Goal: Task Accomplishment & Management: Complete application form

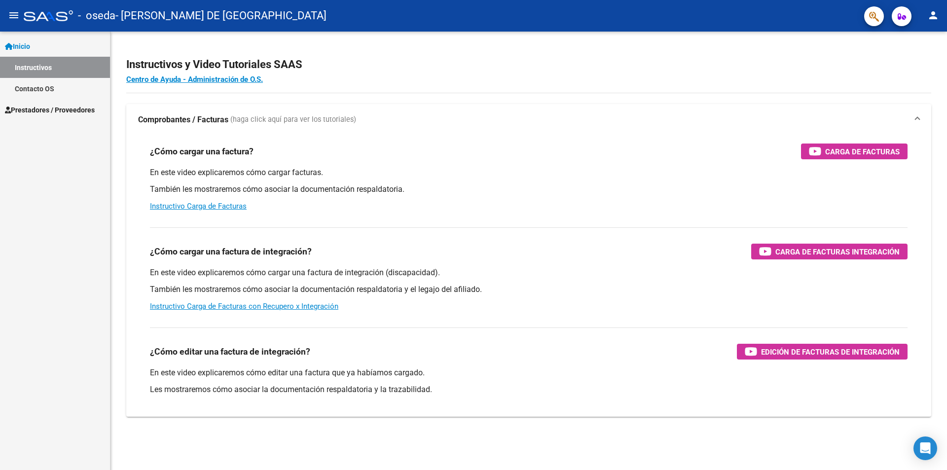
click at [56, 107] on span "Prestadores / Proveedores" at bounding box center [50, 110] width 90 height 11
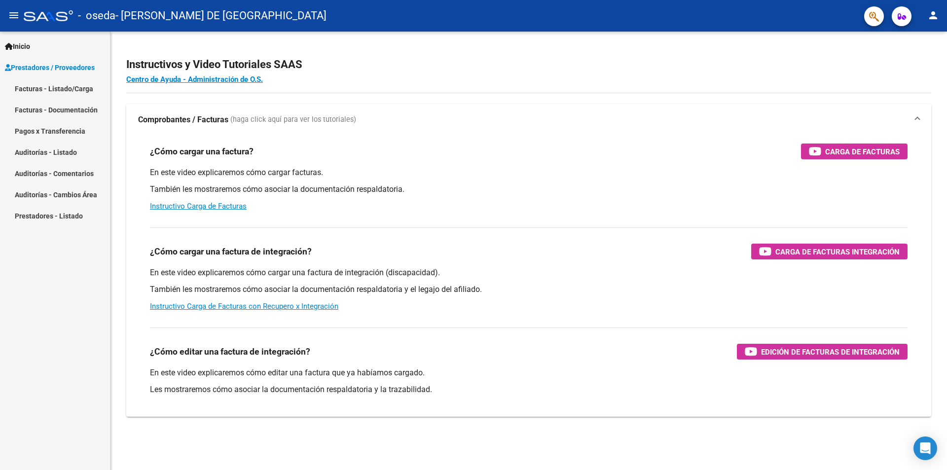
click at [45, 92] on link "Facturas - Listado/Carga" at bounding box center [55, 88] width 110 height 21
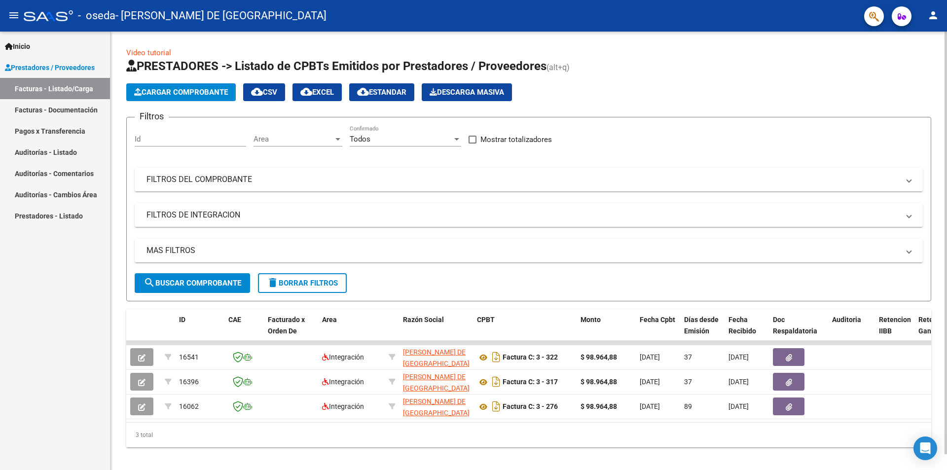
click at [211, 91] on span "Cargar Comprobante" at bounding box center [181, 92] width 94 height 9
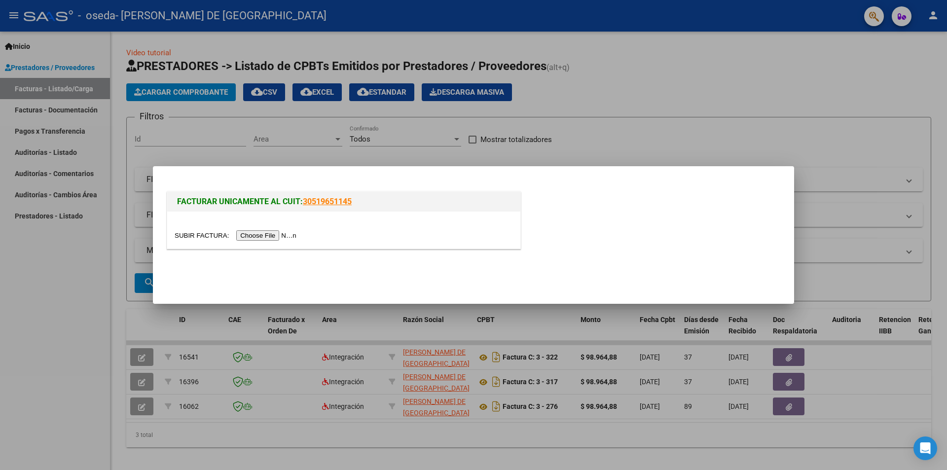
click at [291, 236] on input "file" at bounding box center [237, 235] width 125 height 10
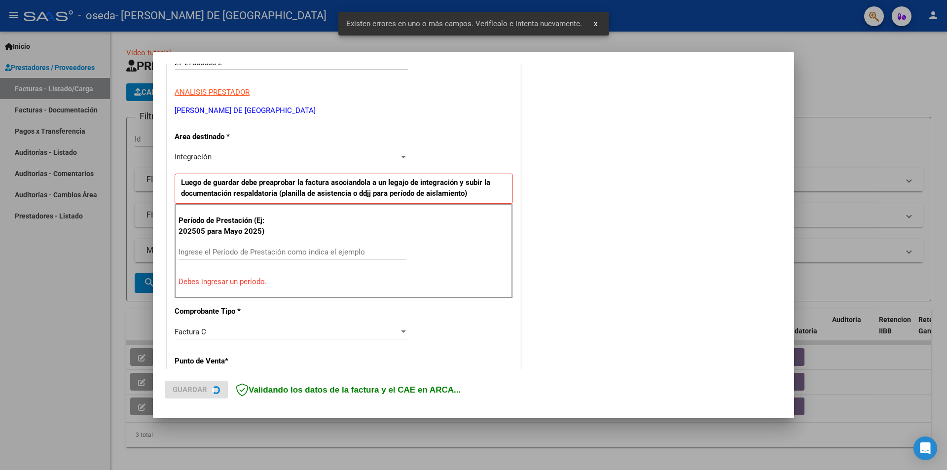
scroll to position [172, 0]
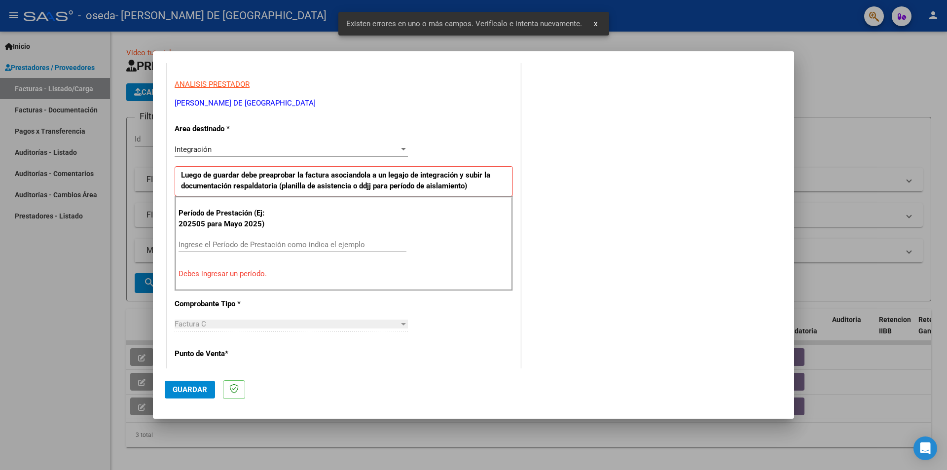
click at [377, 150] on div "Integración" at bounding box center [287, 149] width 224 height 9
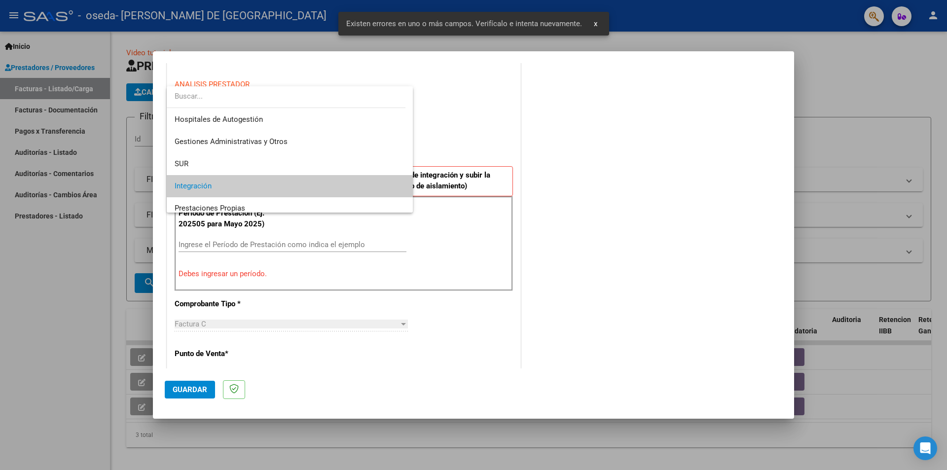
scroll to position [37, 0]
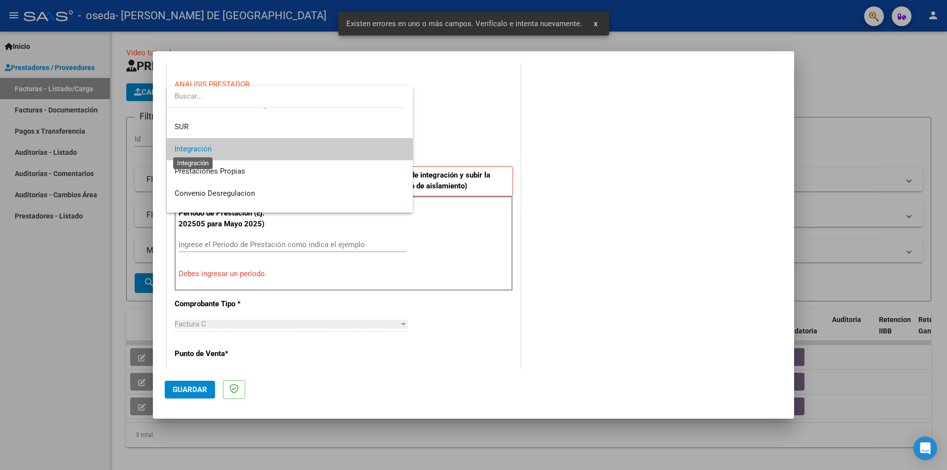
click at [196, 147] on span "Integración" at bounding box center [193, 149] width 37 height 9
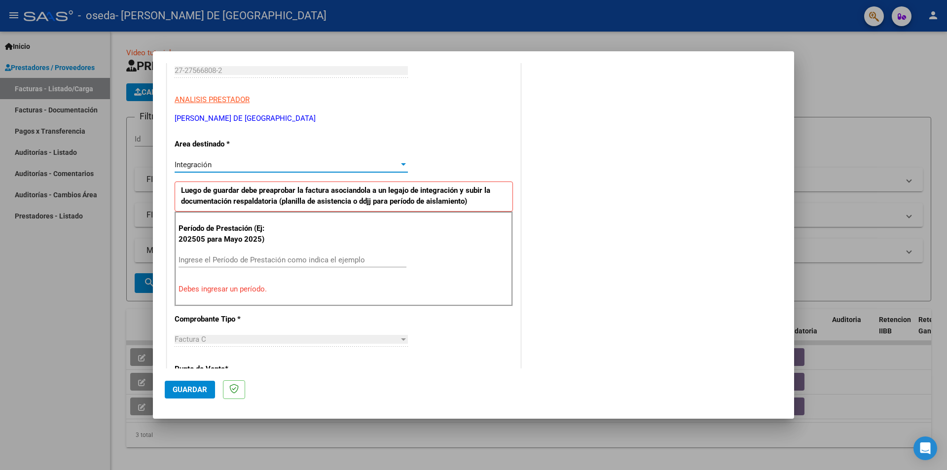
scroll to position [172, 0]
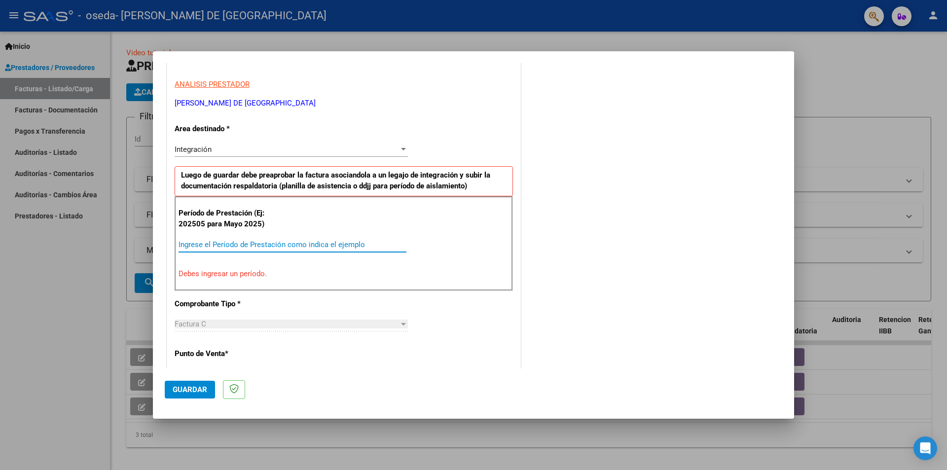
click at [230, 246] on input "Ingrese el Período de Prestación como indica el ejemplo" at bounding box center [293, 244] width 228 height 9
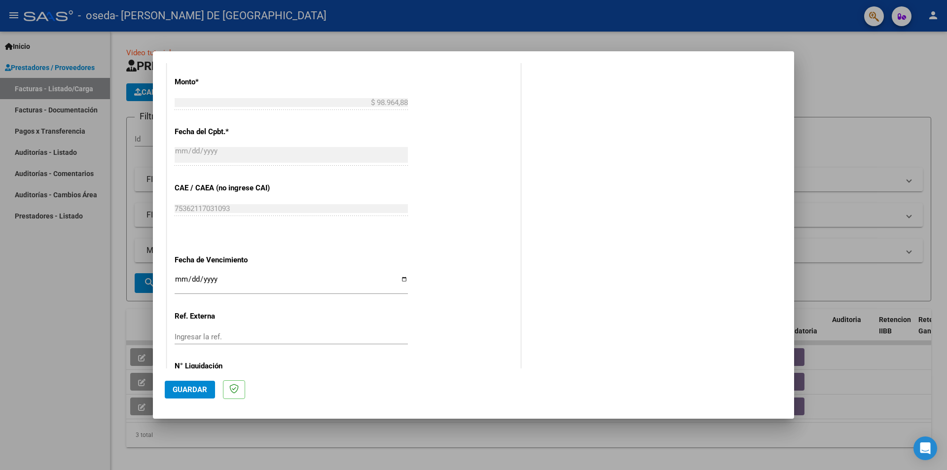
scroll to position [563, 0]
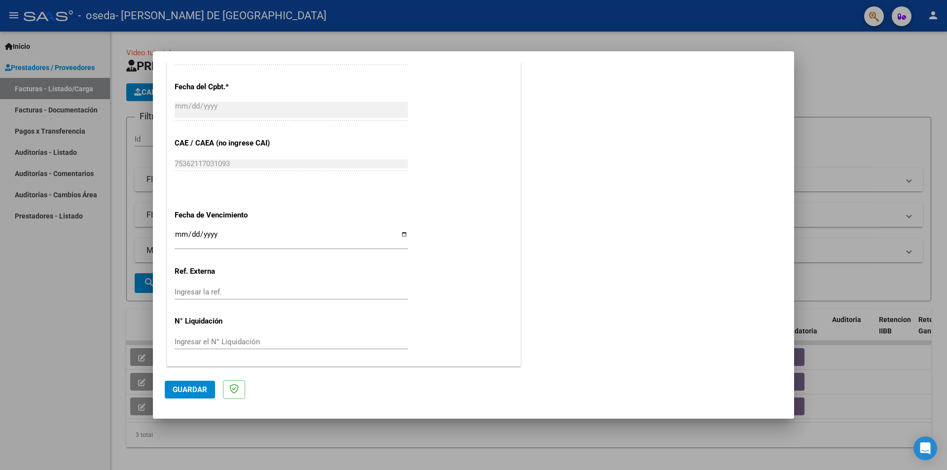
type input "202508"
click at [402, 235] on input "Ingresar la fecha" at bounding box center [291, 238] width 233 height 16
type input "[DATE]"
click at [220, 292] on input "Ingresar la ref." at bounding box center [291, 292] width 233 height 9
click at [230, 341] on input "Ingresar el N° Liquidación" at bounding box center [291, 341] width 233 height 9
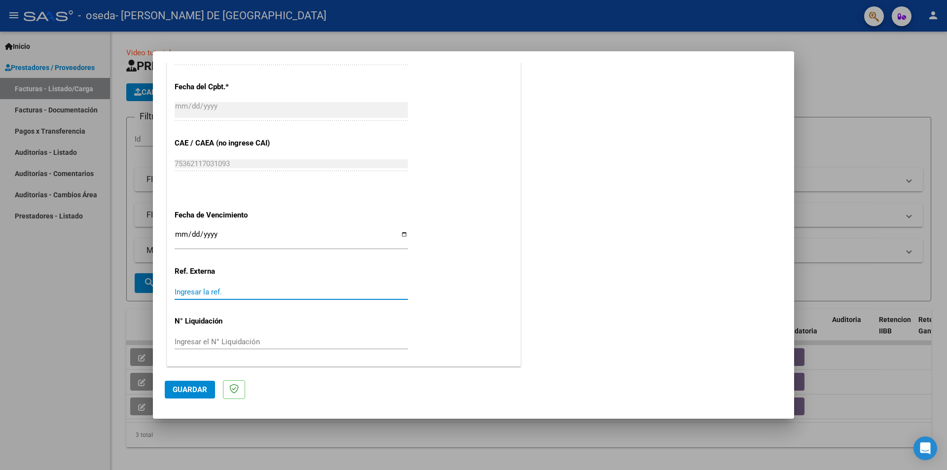
click at [223, 293] on input "Ingresar la ref." at bounding box center [291, 292] width 233 height 9
click at [202, 391] on span "Guardar" at bounding box center [190, 389] width 35 height 9
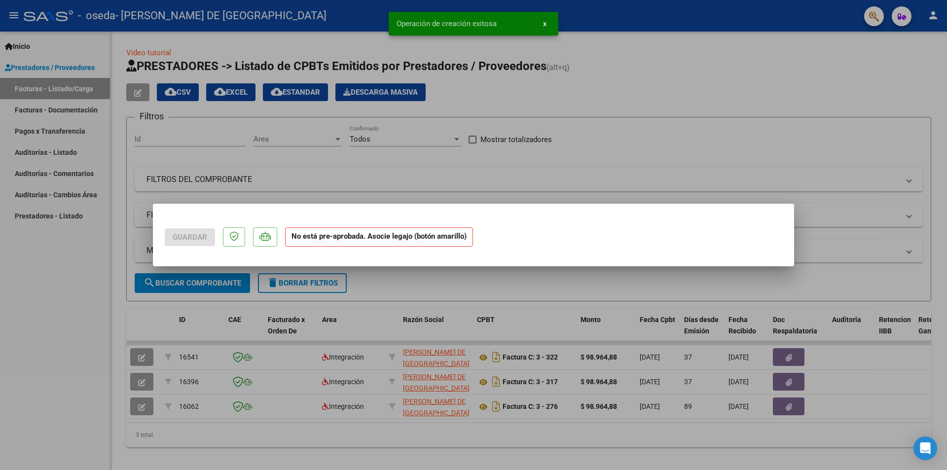
scroll to position [0, 0]
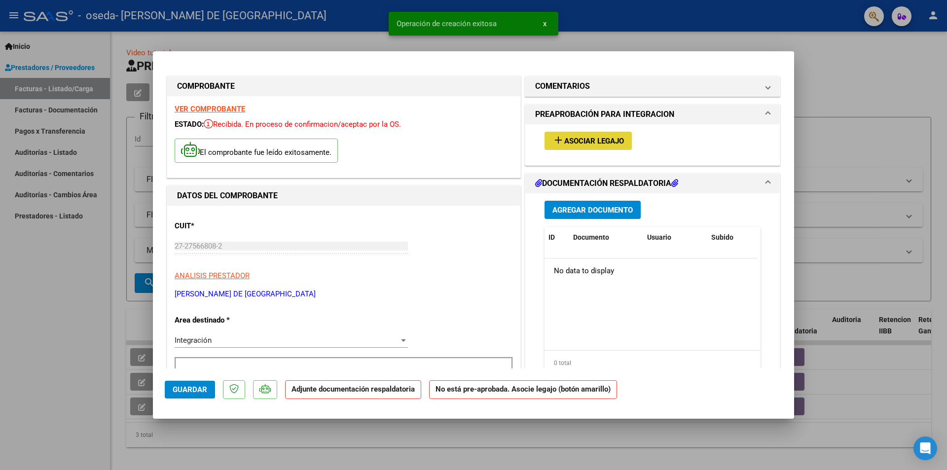
click at [587, 140] on span "Asociar Legajo" at bounding box center [594, 141] width 60 height 9
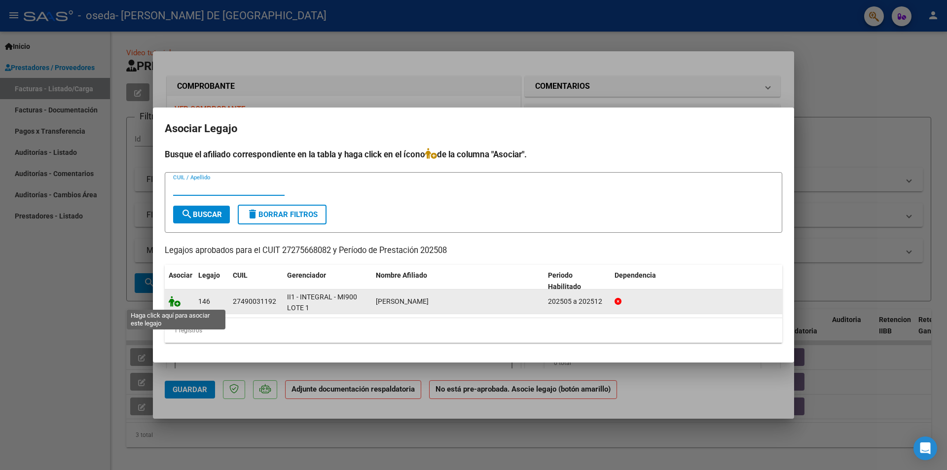
click at [177, 301] on icon at bounding box center [175, 301] width 12 height 11
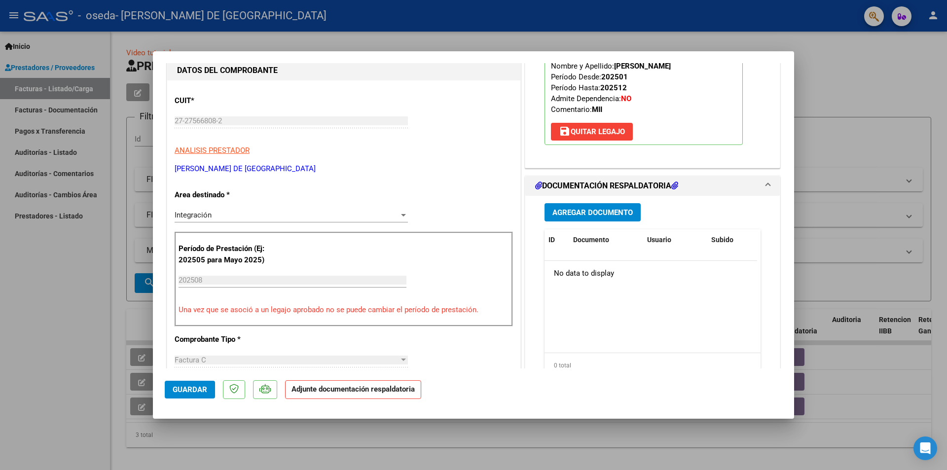
scroll to position [148, 0]
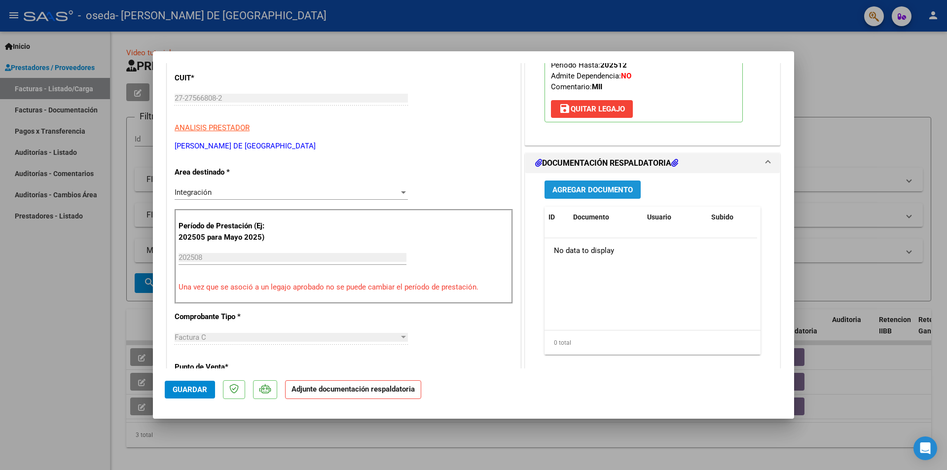
click at [586, 191] on span "Agregar Documento" at bounding box center [592, 189] width 80 height 9
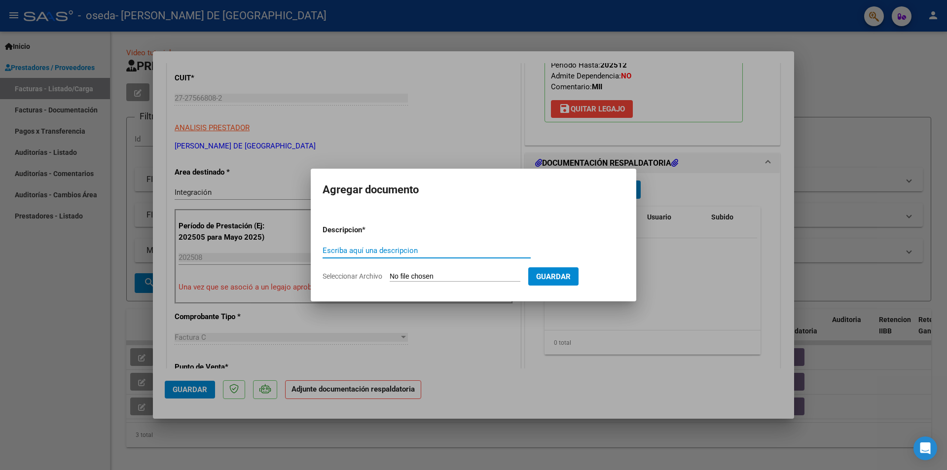
click at [373, 250] on input "Escriba aquí una descripcion" at bounding box center [427, 250] width 208 height 9
type input "sesiones agosto"
click at [415, 274] on input "Seleccionar Archivo" at bounding box center [455, 276] width 131 height 9
type input "C:\fakepath\oddi oseda.pdf"
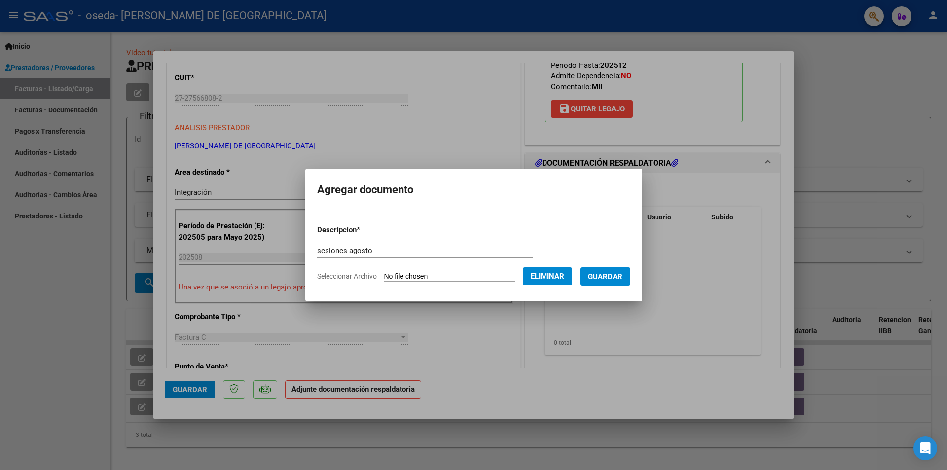
click at [609, 275] on span "Guardar" at bounding box center [605, 276] width 35 height 9
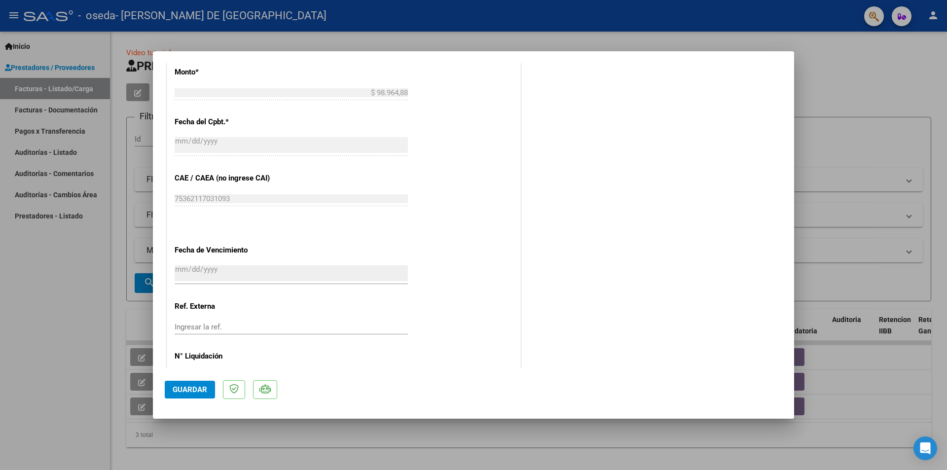
scroll to position [578, 0]
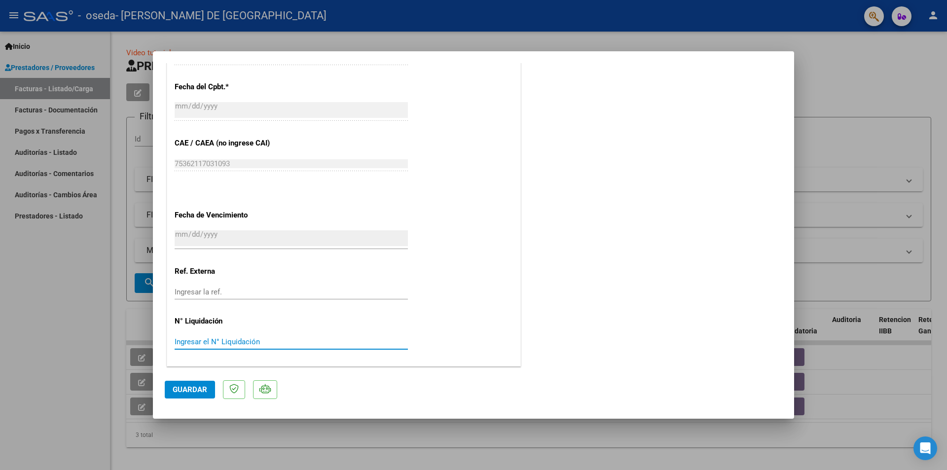
click at [242, 341] on input "Ingresar el N° Liquidación" at bounding box center [291, 341] width 233 height 9
click at [243, 290] on input "Ingresar la ref." at bounding box center [291, 292] width 233 height 9
click at [201, 392] on span "Guardar" at bounding box center [190, 389] width 35 height 9
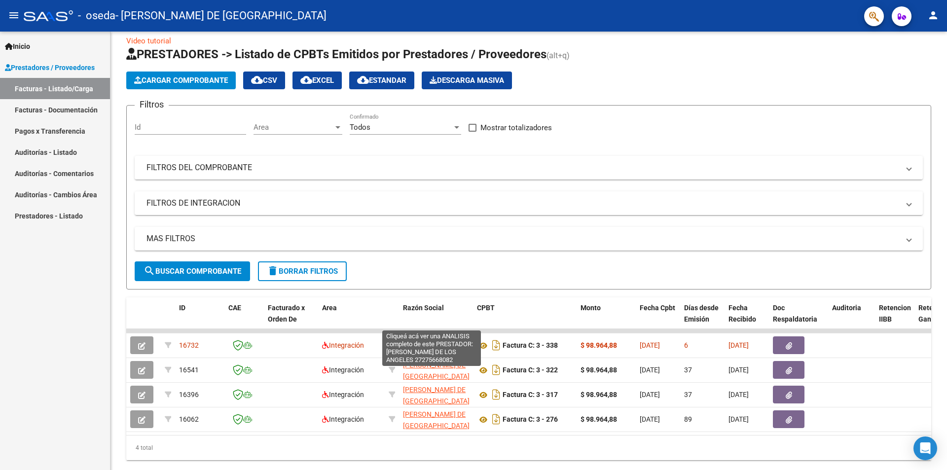
scroll to position [0, 0]
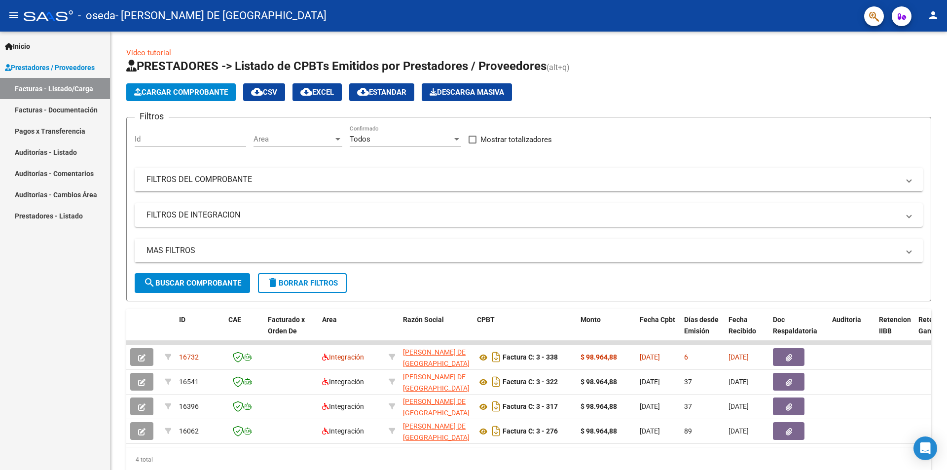
click at [28, 45] on span "Inicio" at bounding box center [17, 46] width 25 height 11
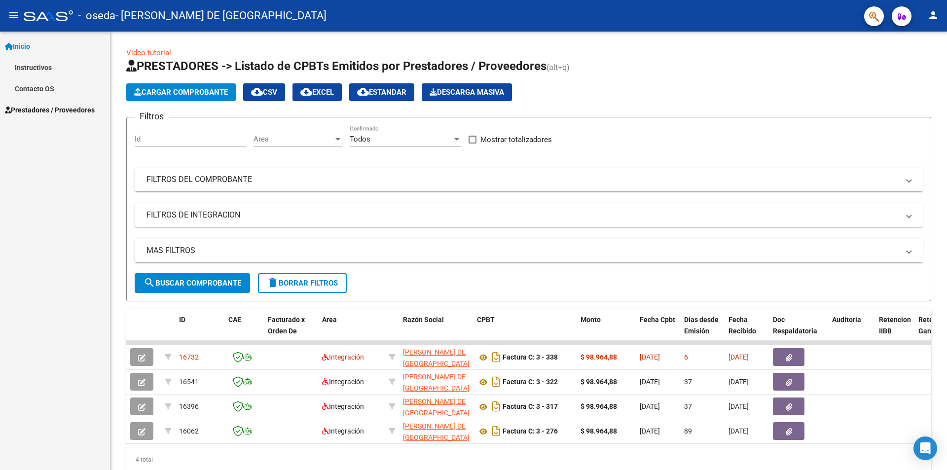
click at [27, 66] on link "Instructivos" at bounding box center [55, 67] width 110 height 21
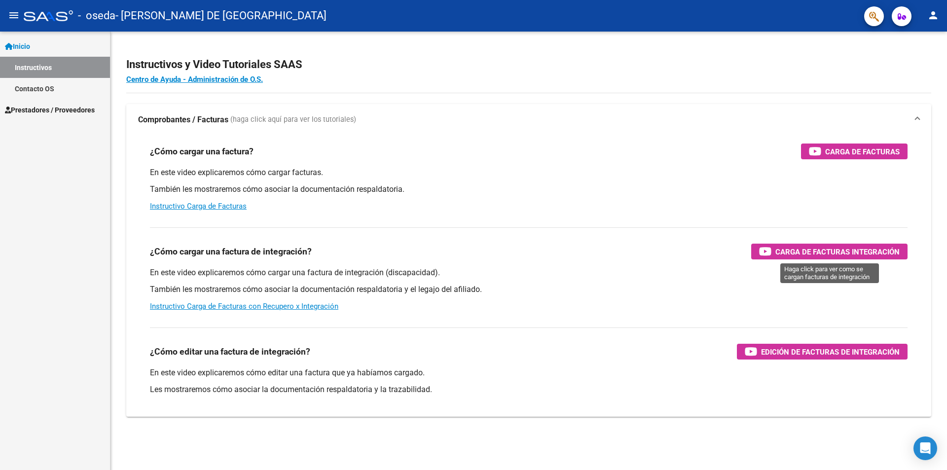
click at [849, 253] on span "Carga de Facturas Integración" at bounding box center [837, 252] width 124 height 12
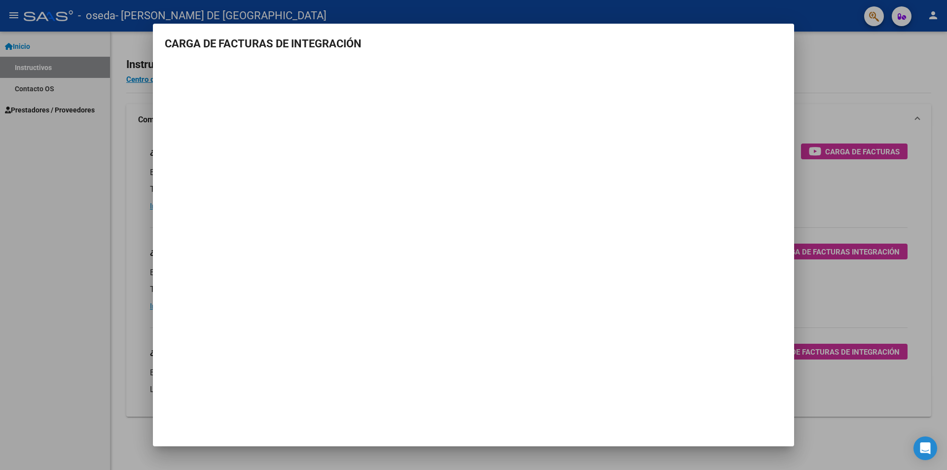
click at [906, 76] on div at bounding box center [473, 235] width 947 height 470
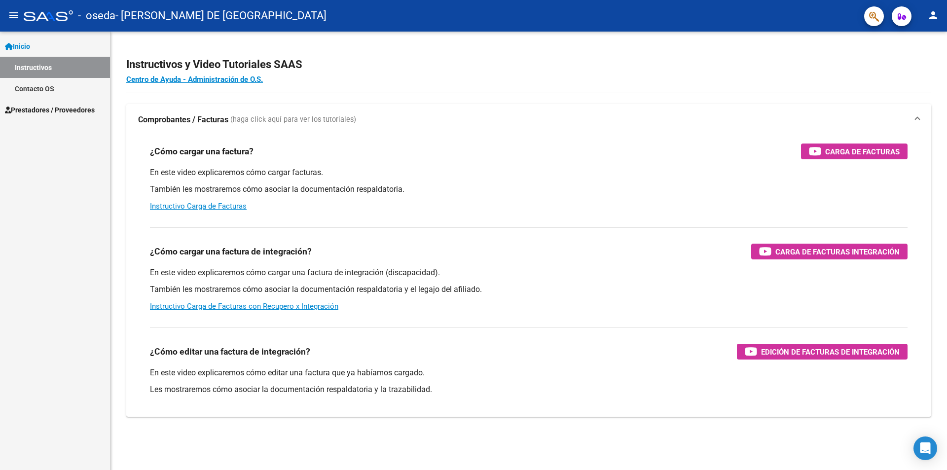
click at [863, 65] on h2 "Instructivos y Video Tutoriales SAAS" at bounding box center [528, 64] width 805 height 19
